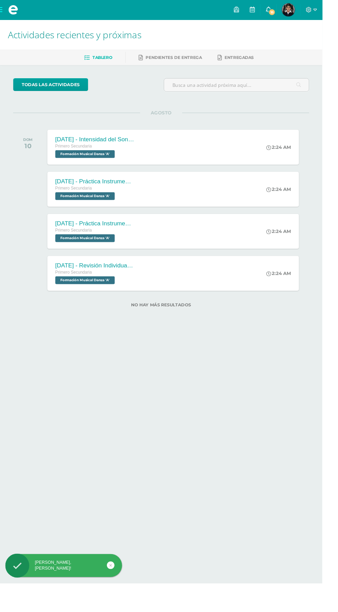
click at [290, 10] on link "18" at bounding box center [281, 10] width 17 height 21
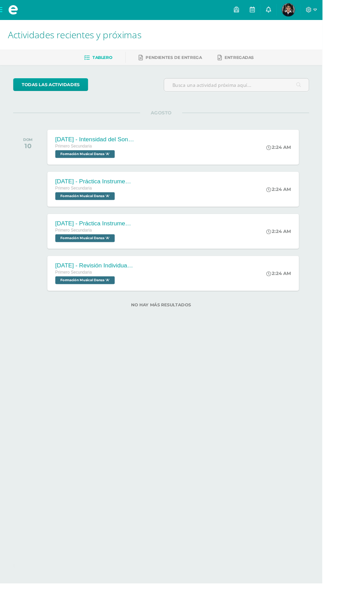
click at [290, 10] on link "0" at bounding box center [281, 10] width 17 height 21
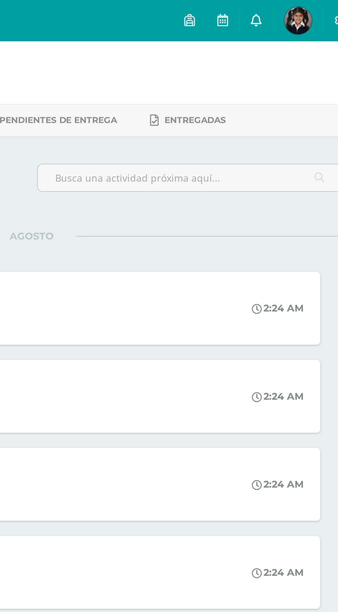
click at [284, 9] on icon at bounding box center [282, 10] width 6 height 6
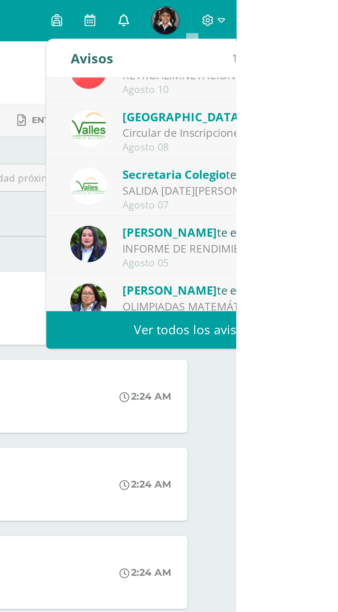
scroll to position [18, 0]
click at [310, 92] on div "SALIDA [DATE][PERSON_NAME]: Buenas tardes estimados Padres de Familia: Es un gu…" at bounding box center [329, 96] width 96 height 8
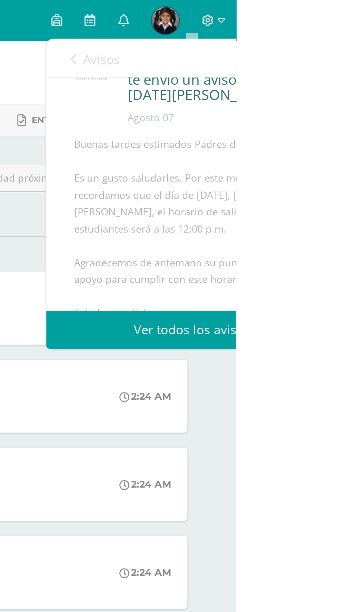
scroll to position [0, 0]
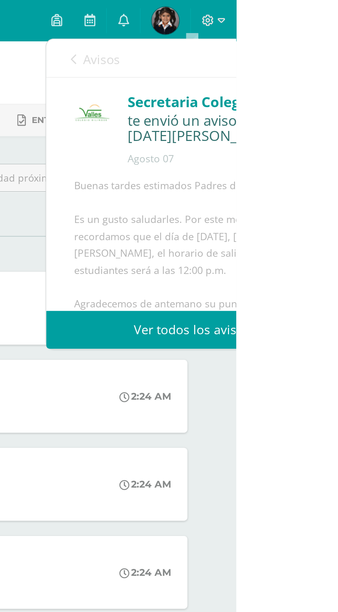
click at [255, 24] on link "Avisos" at bounding box center [267, 30] width 25 height 20
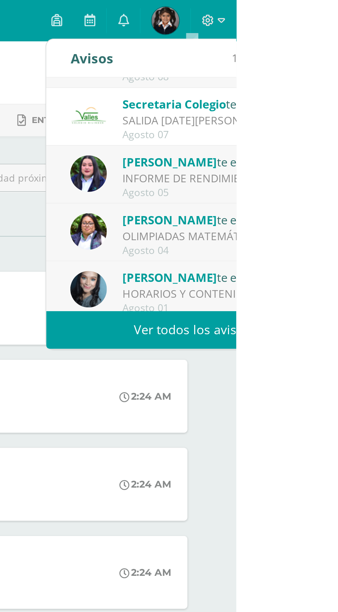
scroll to position [52, 0]
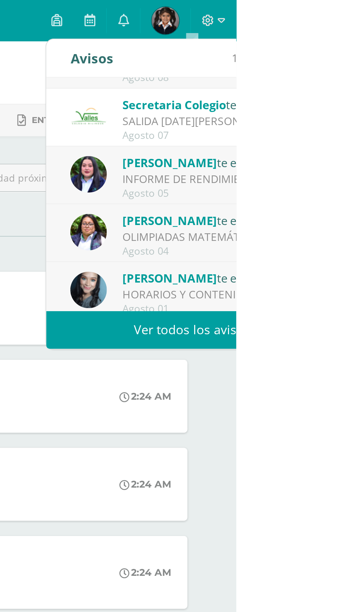
click at [303, 78] on span "[PERSON_NAME]" at bounding box center [304, 82] width 47 height 8
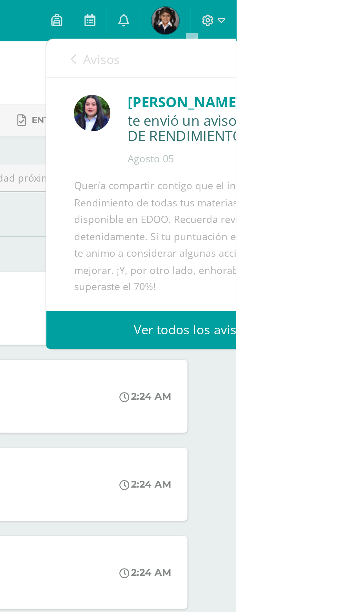
click at [249, 32] on div "Avisos 16 avisos sin leer Avisos" at bounding box center [316, 29] width 146 height 19
click at [261, 28] on span "Avisos" at bounding box center [270, 30] width 19 height 8
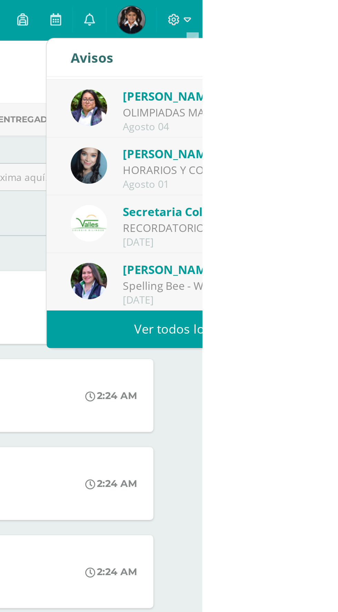
scroll to position [114, 0]
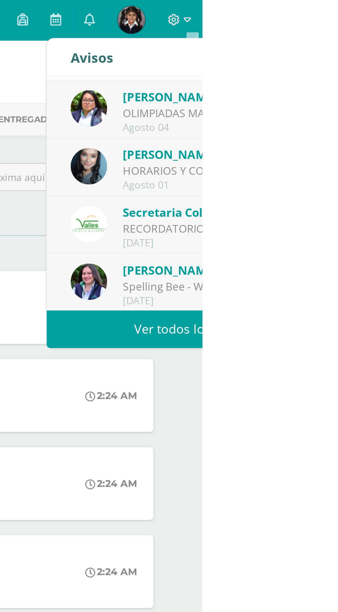
click at [338, 137] on span "[PERSON_NAME]" at bounding box center [321, 136] width 47 height 8
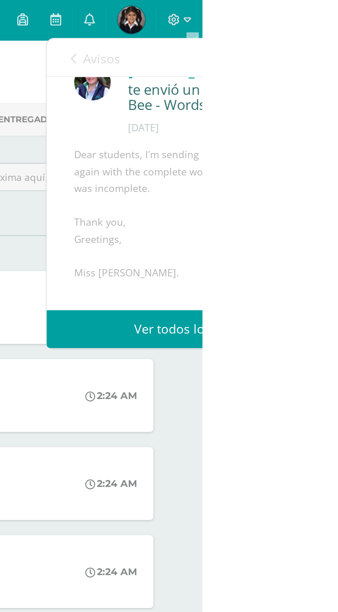
scroll to position [14, 0]
click at [275, 20] on link "Avisos" at bounding box center [284, 30] width 25 height 20
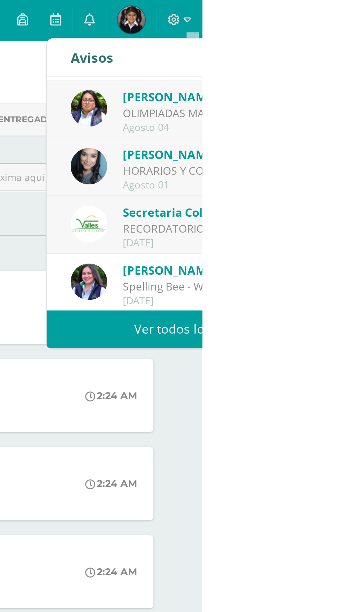
click at [273, 29] on div "Avisos" at bounding box center [282, 29] width 21 height 19
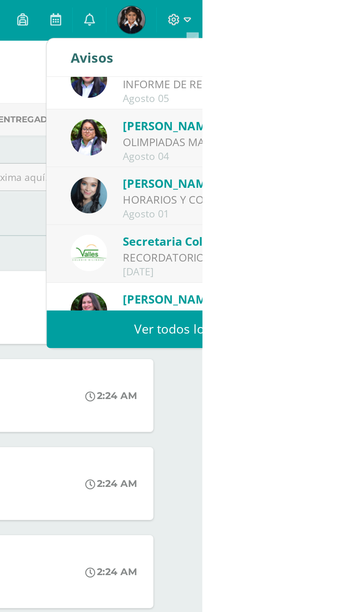
scroll to position [99, 0]
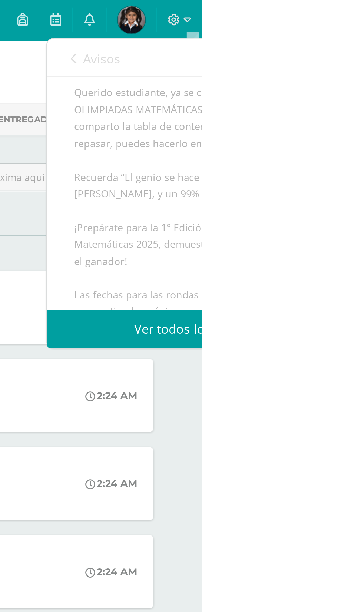
scroll to position [0, 0]
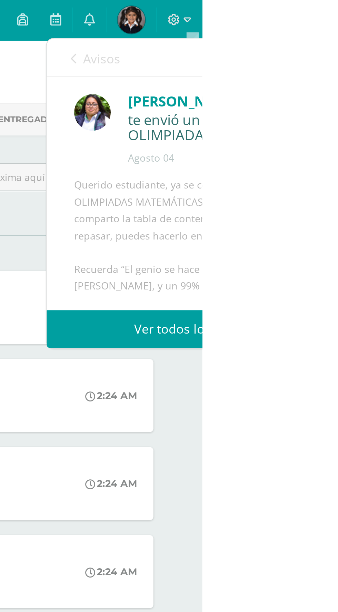
click at [280, 25] on link "Avisos" at bounding box center [284, 30] width 25 height 20
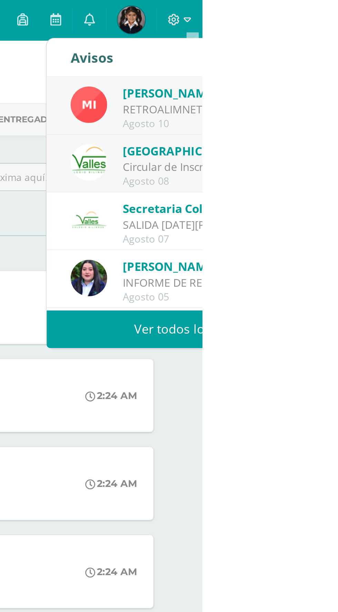
click at [323, 171] on link "Ver todos los avisos" at bounding box center [333, 165] width 146 height 19
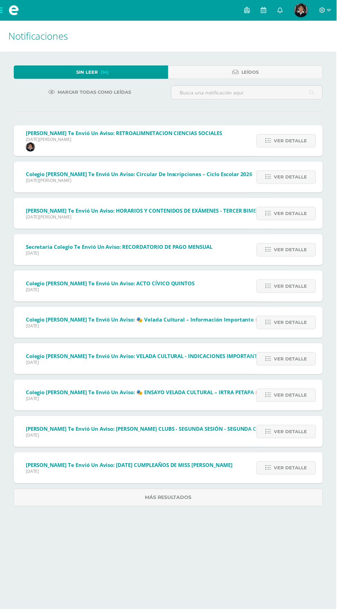
click at [142, 132] on span "[PERSON_NAME] te envió un aviso: RETROALIMNETACION CIENCIAS SOCIALES" at bounding box center [124, 133] width 197 height 7
click at [287, 144] on span "Ver detalle" at bounding box center [291, 141] width 33 height 13
